Goal: Task Accomplishment & Management: Manage account settings

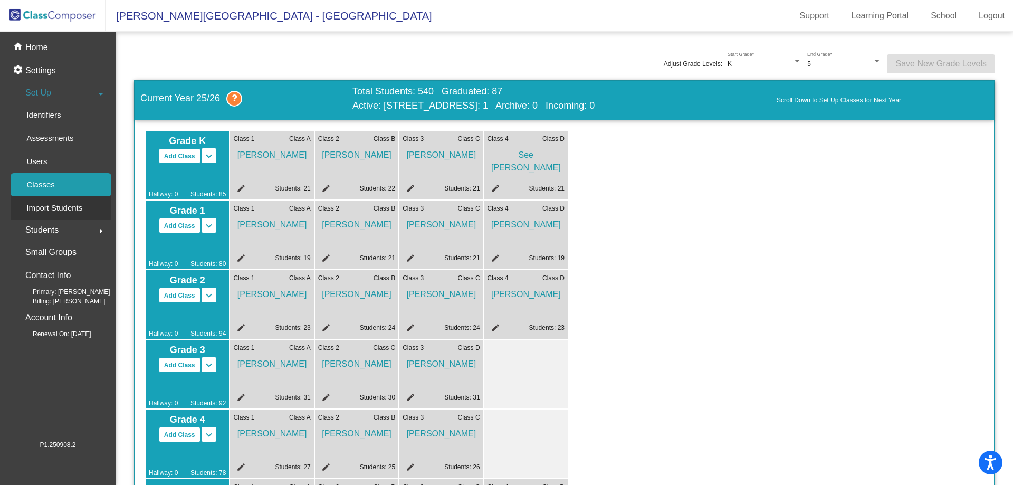
scroll to position [317, 0]
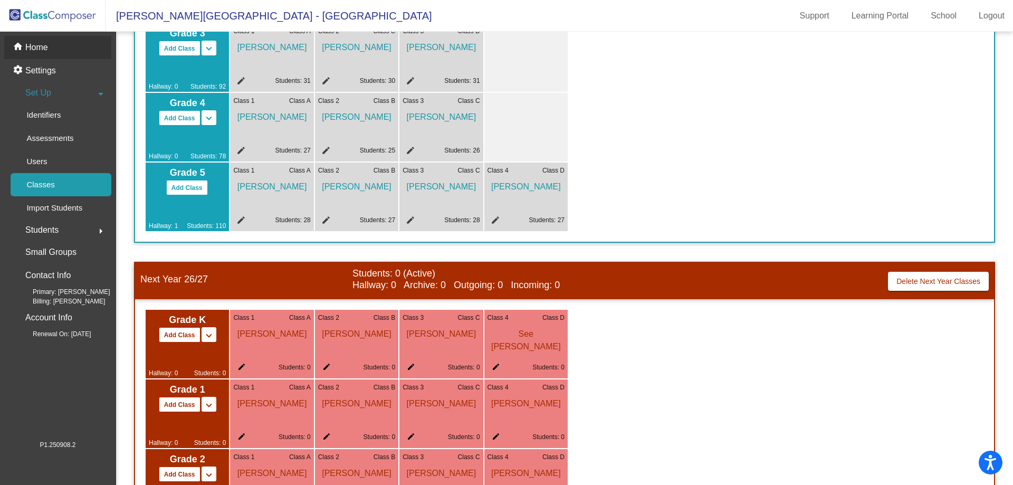
click at [71, 41] on div "home Home" at bounding box center [57, 47] width 107 height 23
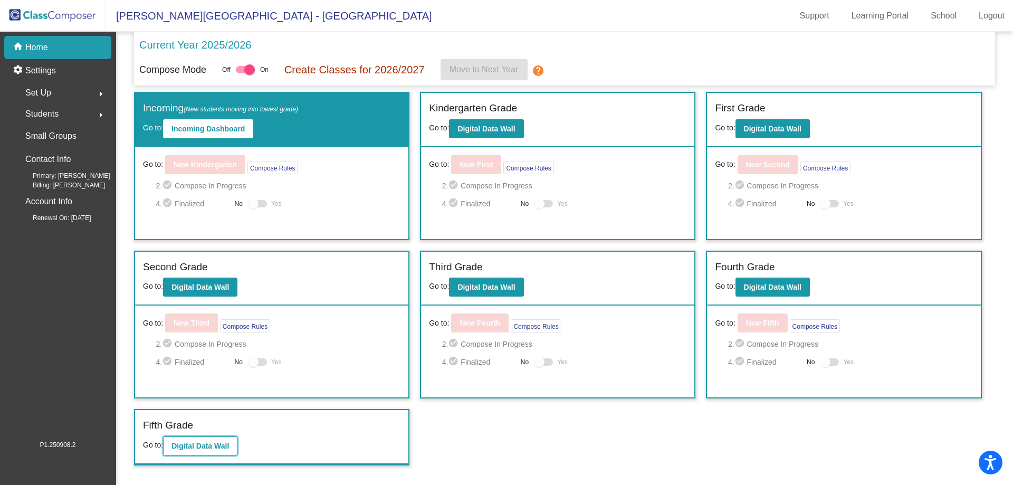
click at [217, 437] on button "Digital Data Wall" at bounding box center [200, 445] width 74 height 19
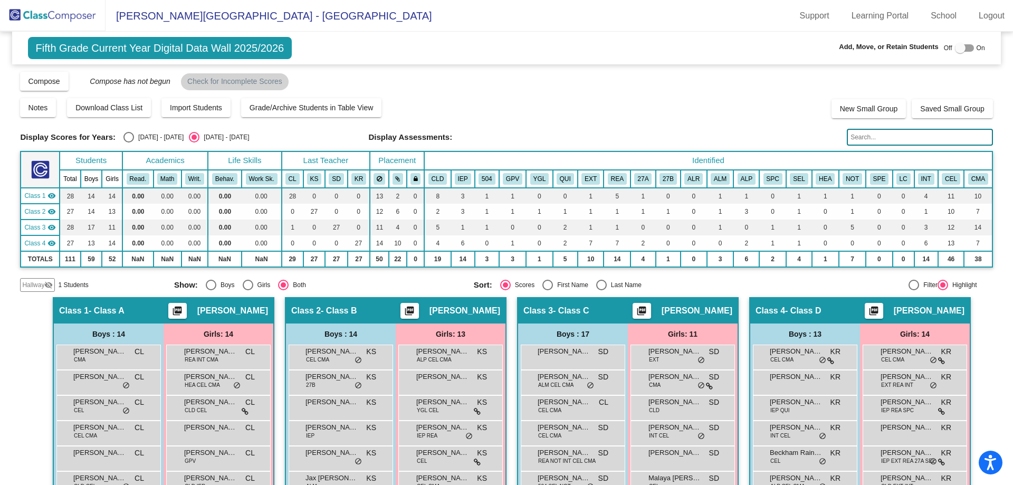
click at [45, 285] on mat-icon "visibility_off" at bounding box center [48, 285] width 8 height 8
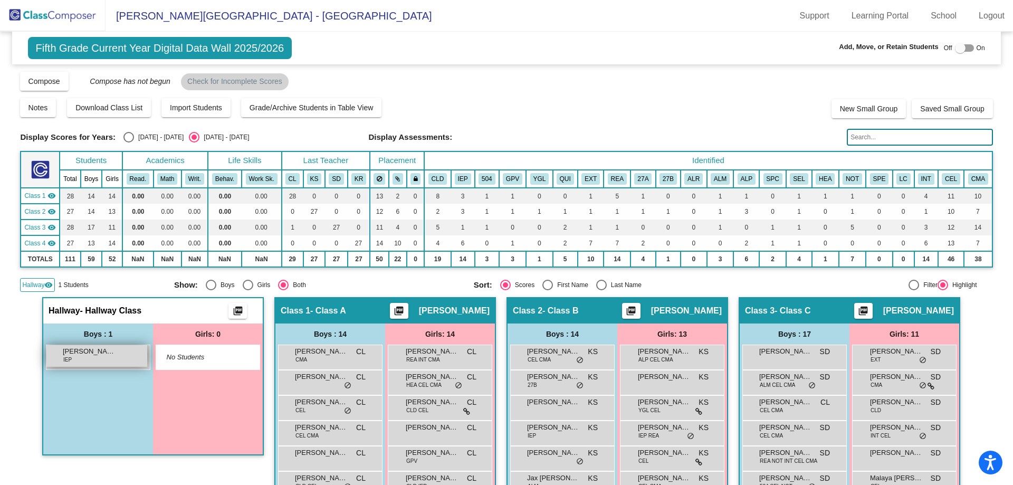
click at [75, 356] on span "[PERSON_NAME]" at bounding box center [89, 351] width 53 height 11
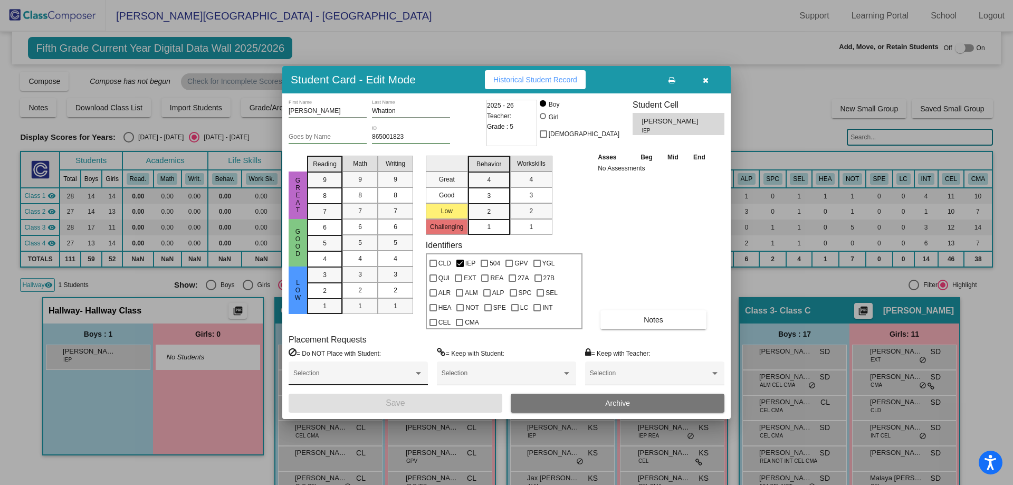
click at [366, 366] on div "Selection" at bounding box center [358, 375] width 130 height 19
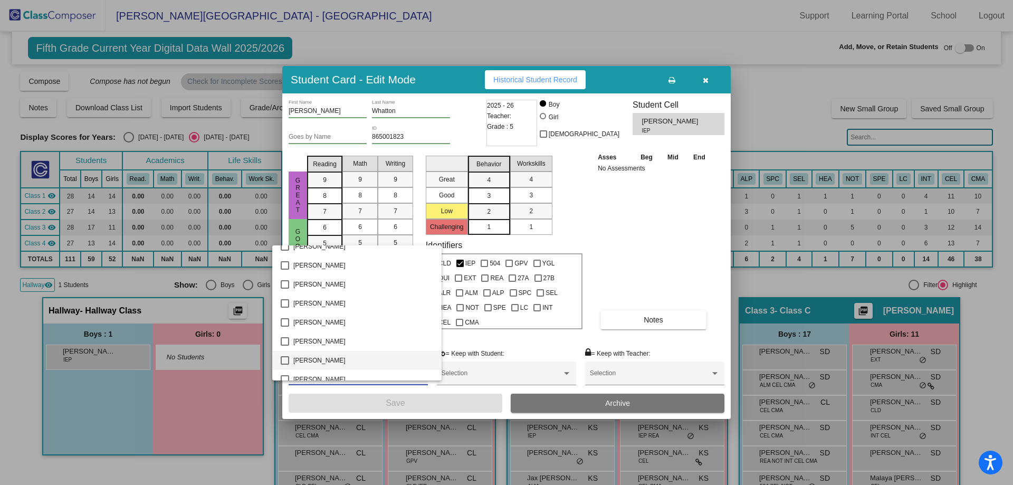
scroll to position [158, 0]
click at [653, 262] on div at bounding box center [506, 242] width 1013 height 485
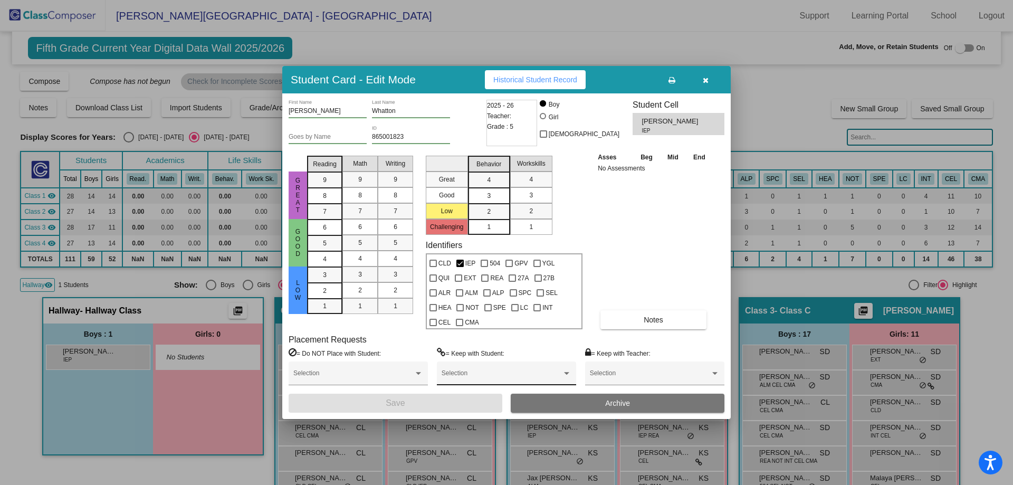
click at [488, 375] on span at bounding box center [502, 376] width 120 height 7
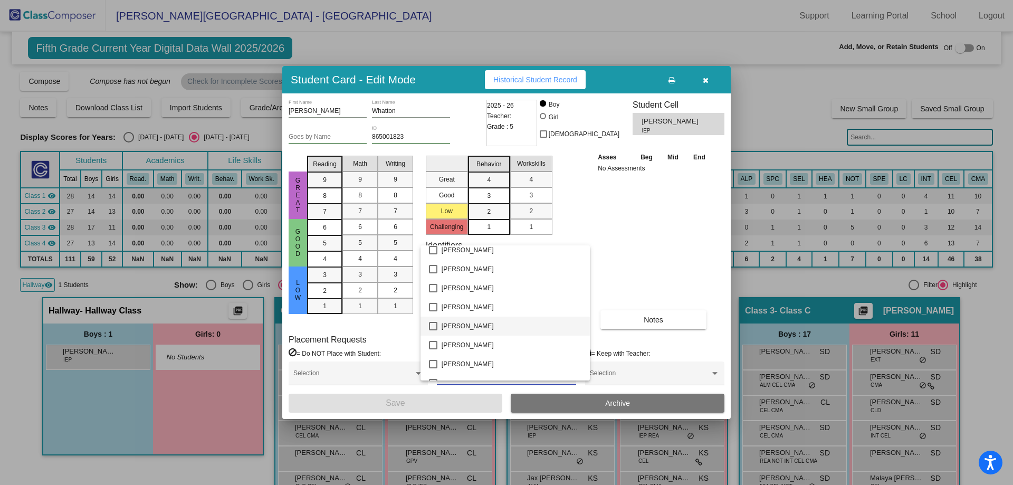
scroll to position [211, 0]
click at [655, 283] on div at bounding box center [506, 242] width 1013 height 485
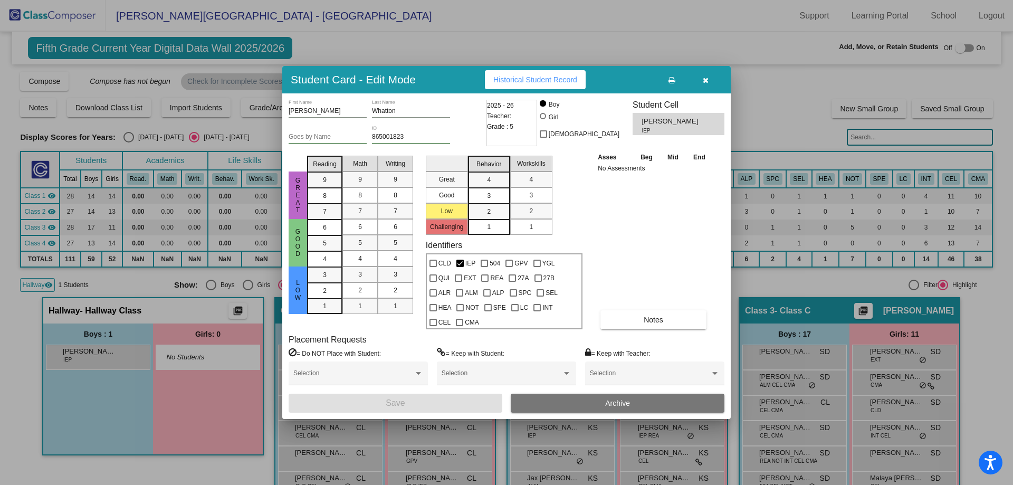
click at [623, 275] on div "Asses Beg Mid End No Assessments Notes" at bounding box center [654, 240] width 118 height 178
click at [708, 81] on button "button" at bounding box center [706, 79] width 34 height 19
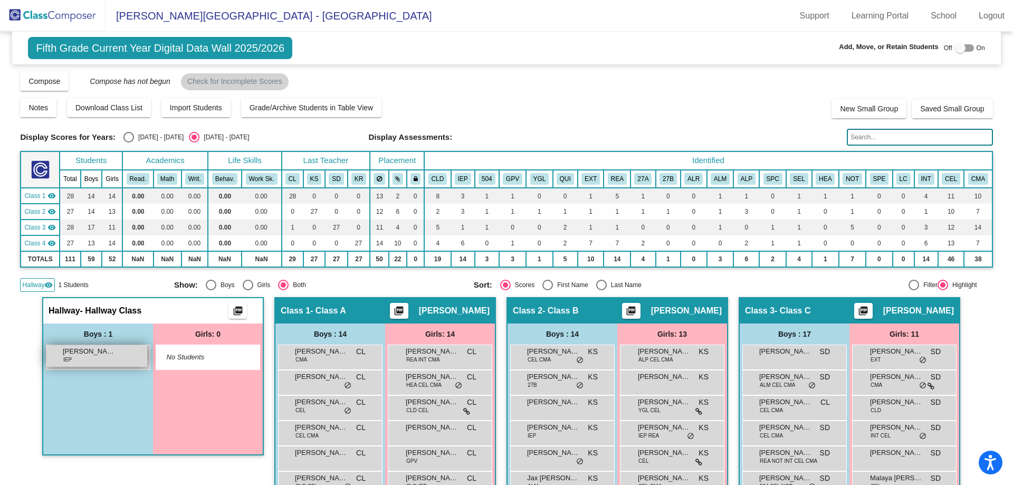
click at [70, 351] on span "[PERSON_NAME]" at bounding box center [89, 351] width 53 height 11
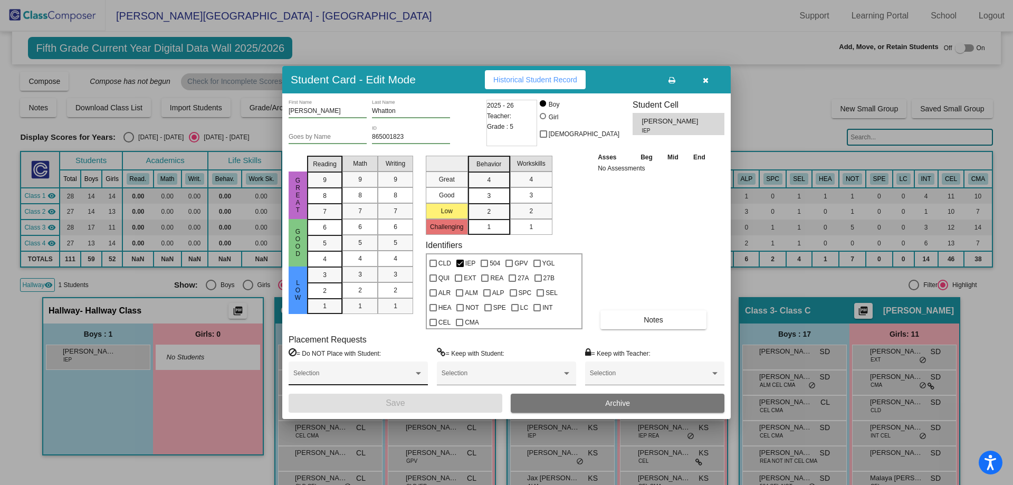
click at [371, 370] on div "Selection" at bounding box center [358, 375] width 130 height 19
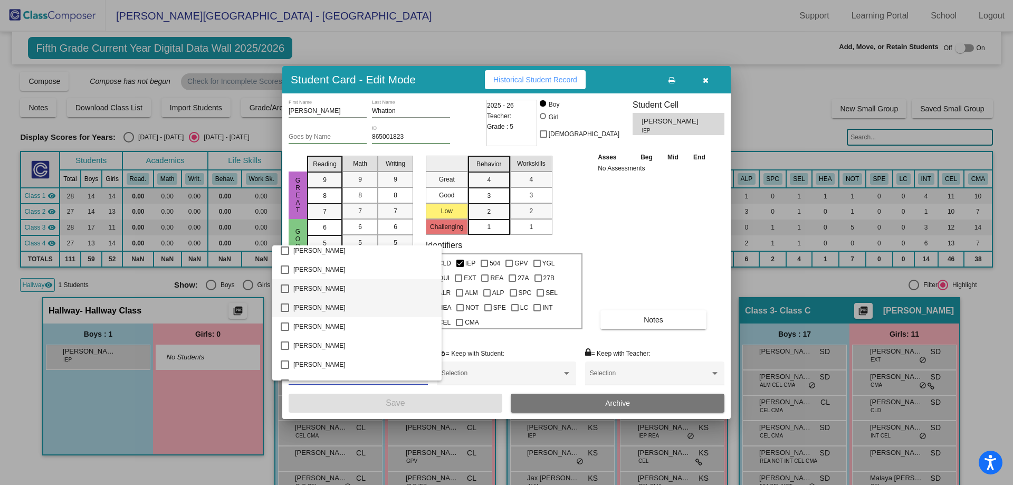
scroll to position [1319, 0]
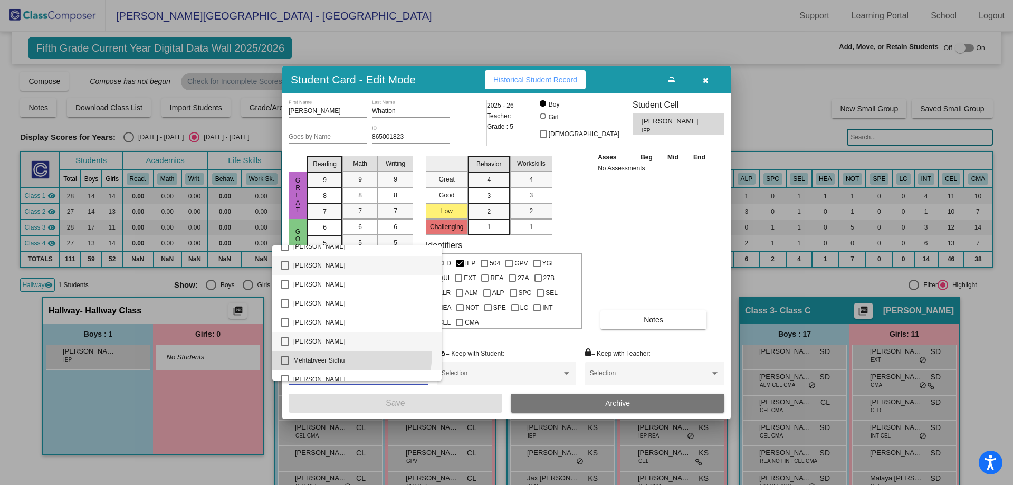
drag, startPoint x: 323, startPoint y: 352, endPoint x: 324, endPoint y: 343, distance: 9.1
click at [323, 346] on div "[PERSON_NAME] [PERSON_NAME] [PERSON_NAME] [PERSON_NAME] [PERSON_NAME] [PERSON_N…" at bounding box center [356, 312] width 169 height 135
click at [324, 342] on span "[PERSON_NAME]" at bounding box center [363, 341] width 140 height 19
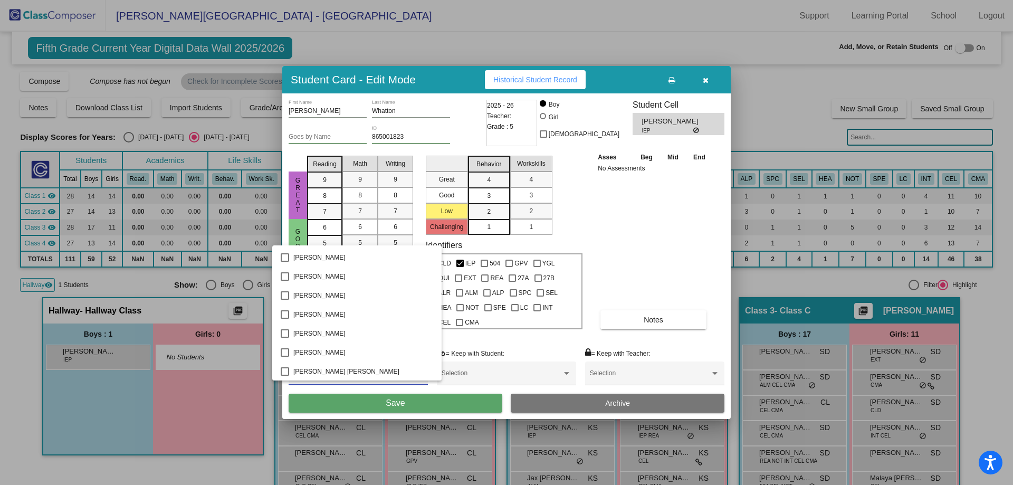
scroll to position [1954, 0]
click at [346, 352] on span "[PERSON_NAME]" at bounding box center [363, 351] width 140 height 19
click at [389, 402] on div at bounding box center [506, 242] width 1013 height 485
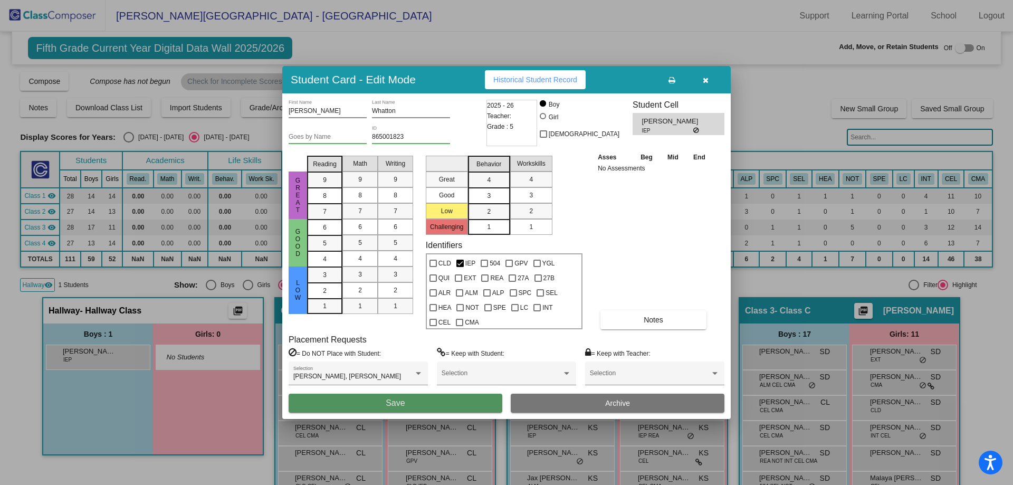
click at [389, 402] on span "Save" at bounding box center [395, 402] width 19 height 9
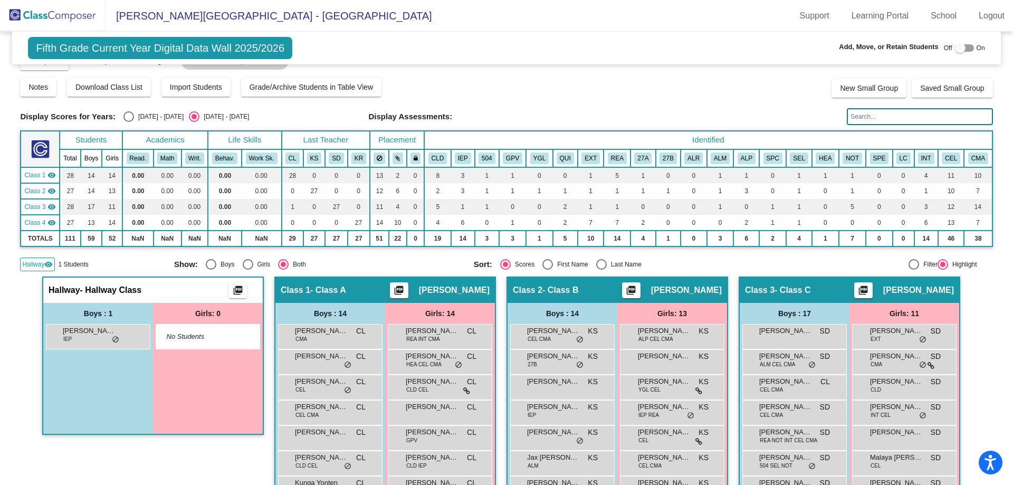
scroll to position [53, 0]
